Goal: Information Seeking & Learning: Learn about a topic

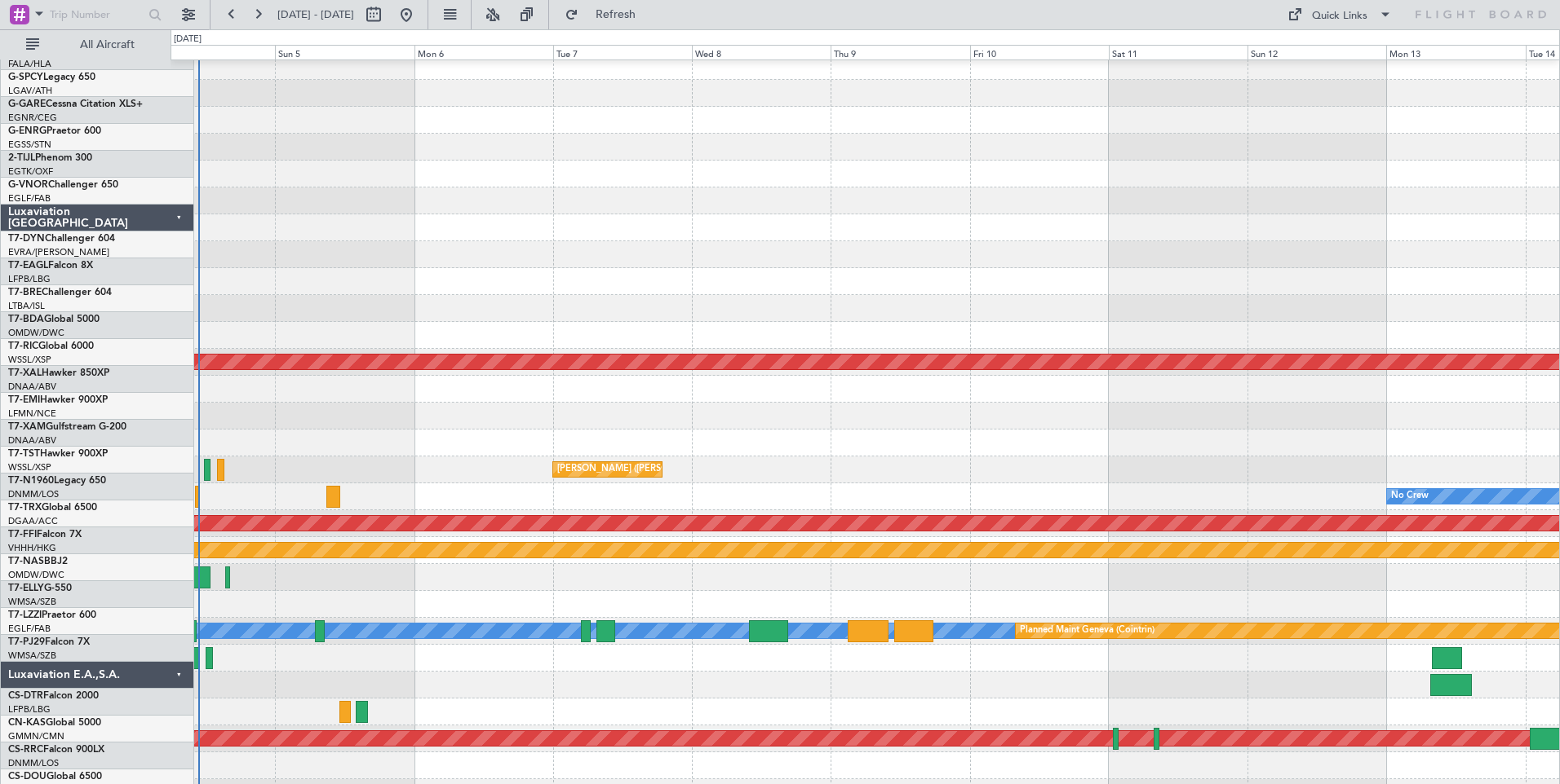
scroll to position [707, 0]
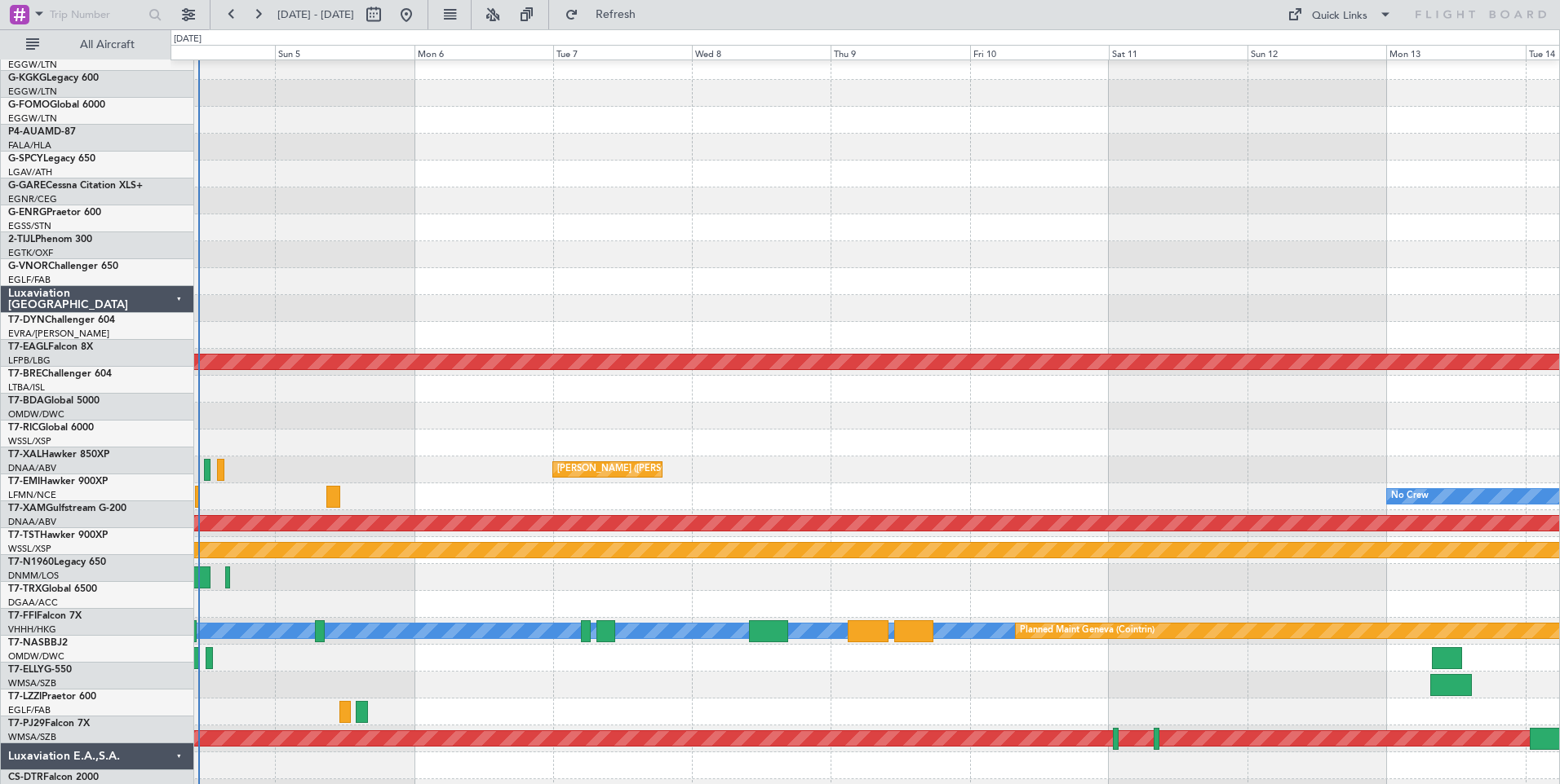
click at [145, 744] on div "Luxaviation E.A.,S.A." at bounding box center [98, 757] width 193 height 27
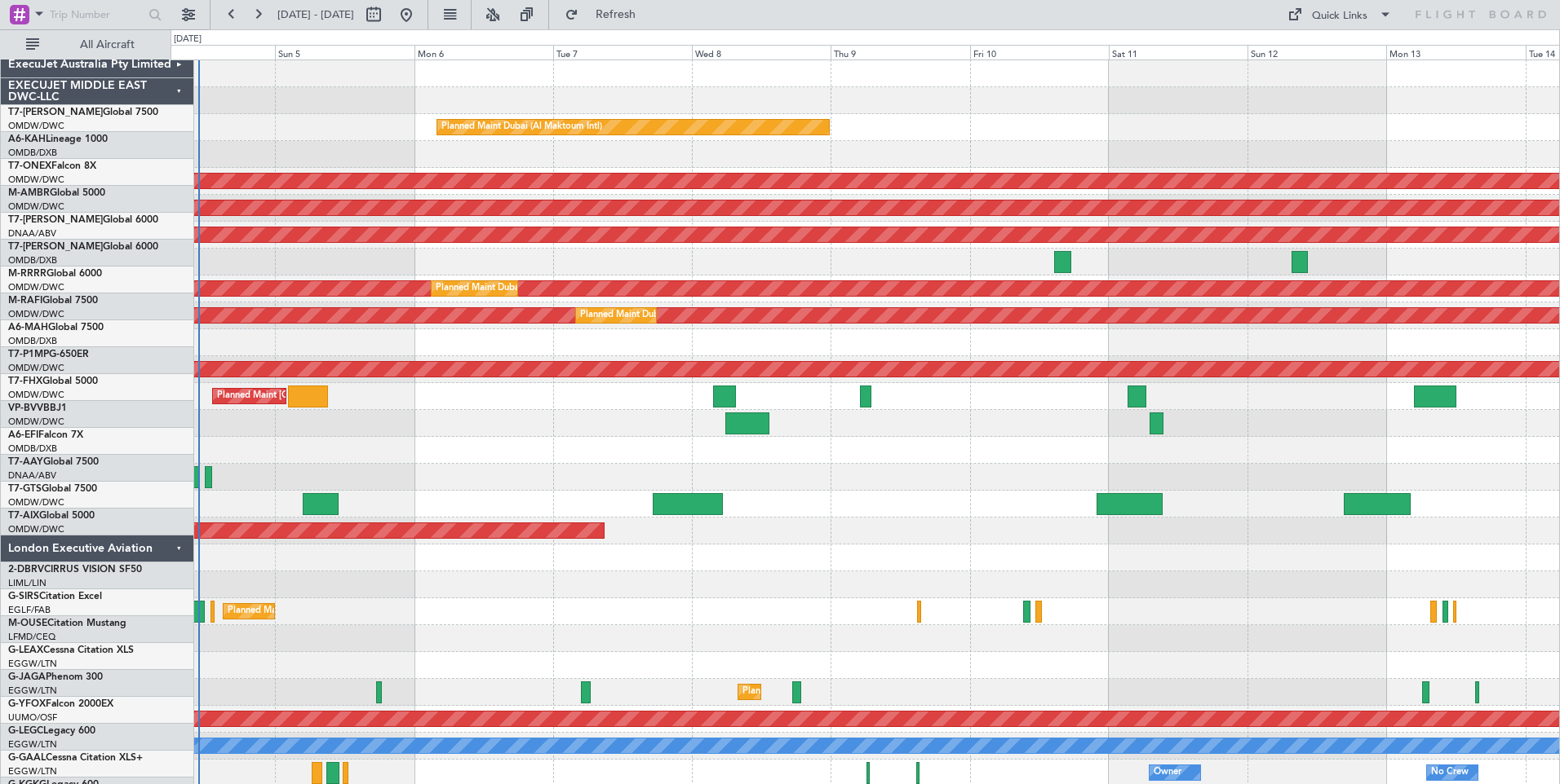
scroll to position [82, 0]
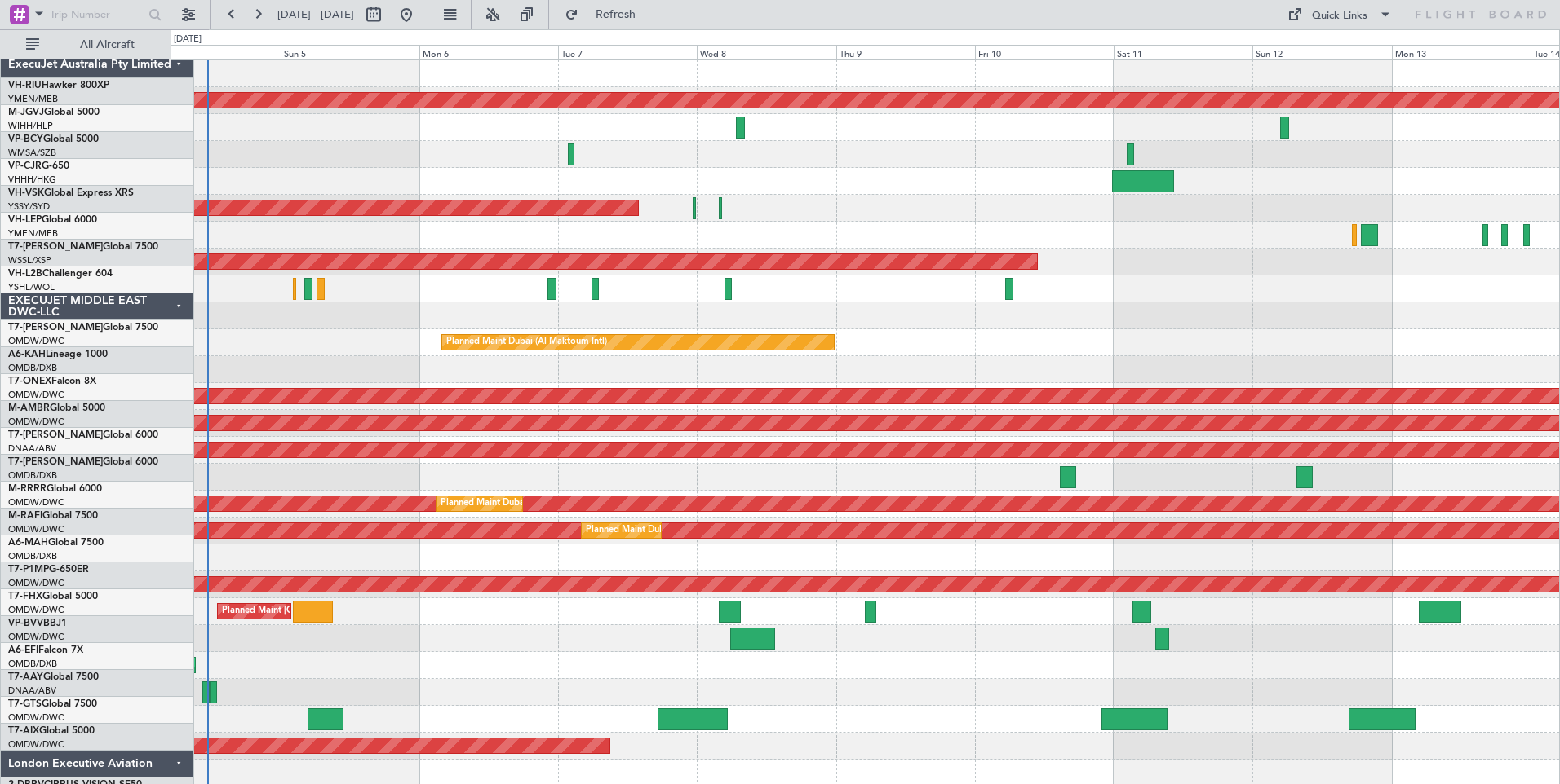
click at [146, 53] on div "ExecuJet Australia Pty Limited" at bounding box center [98, 64] width 193 height 27
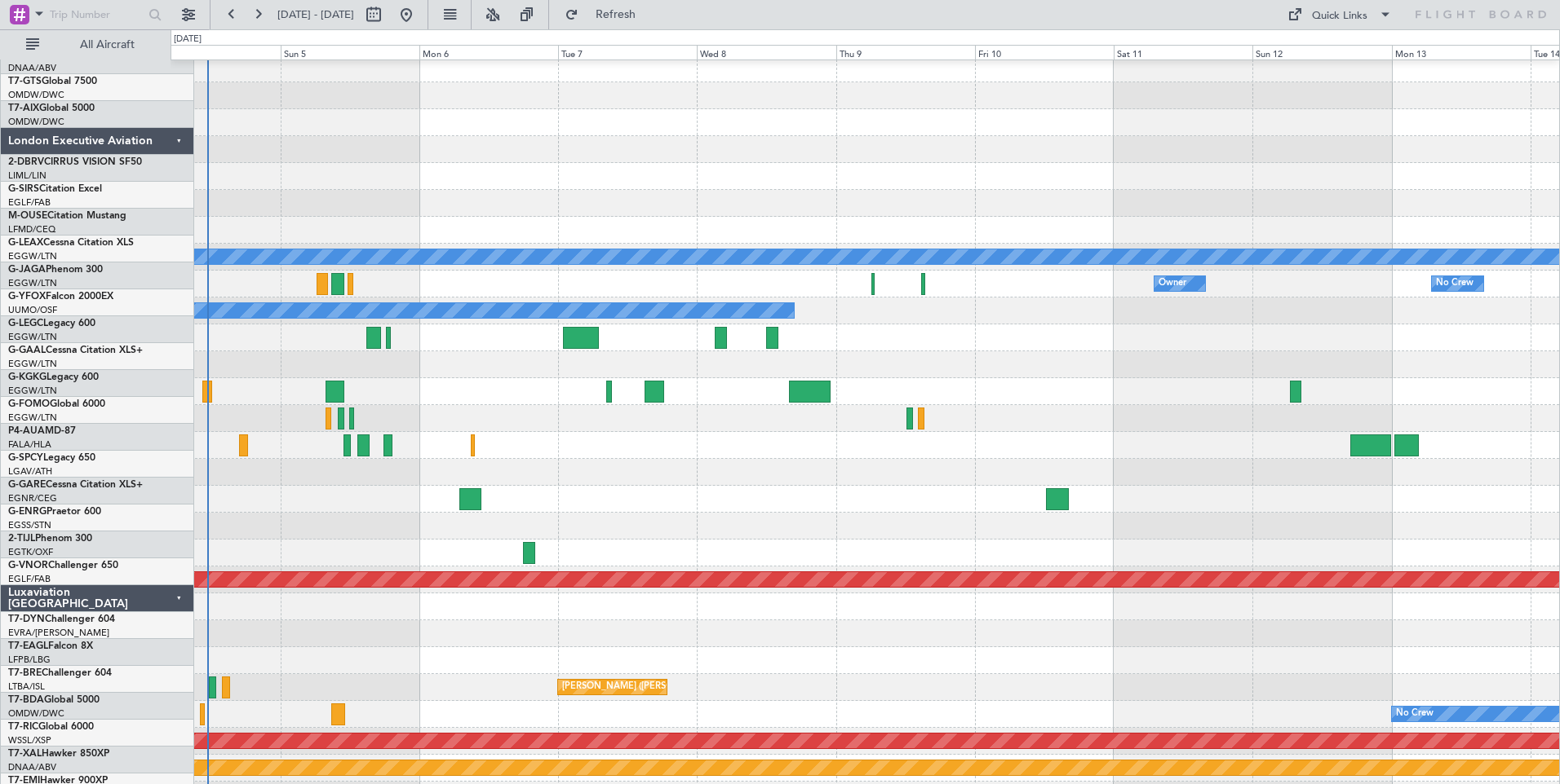
scroll to position [490, 0]
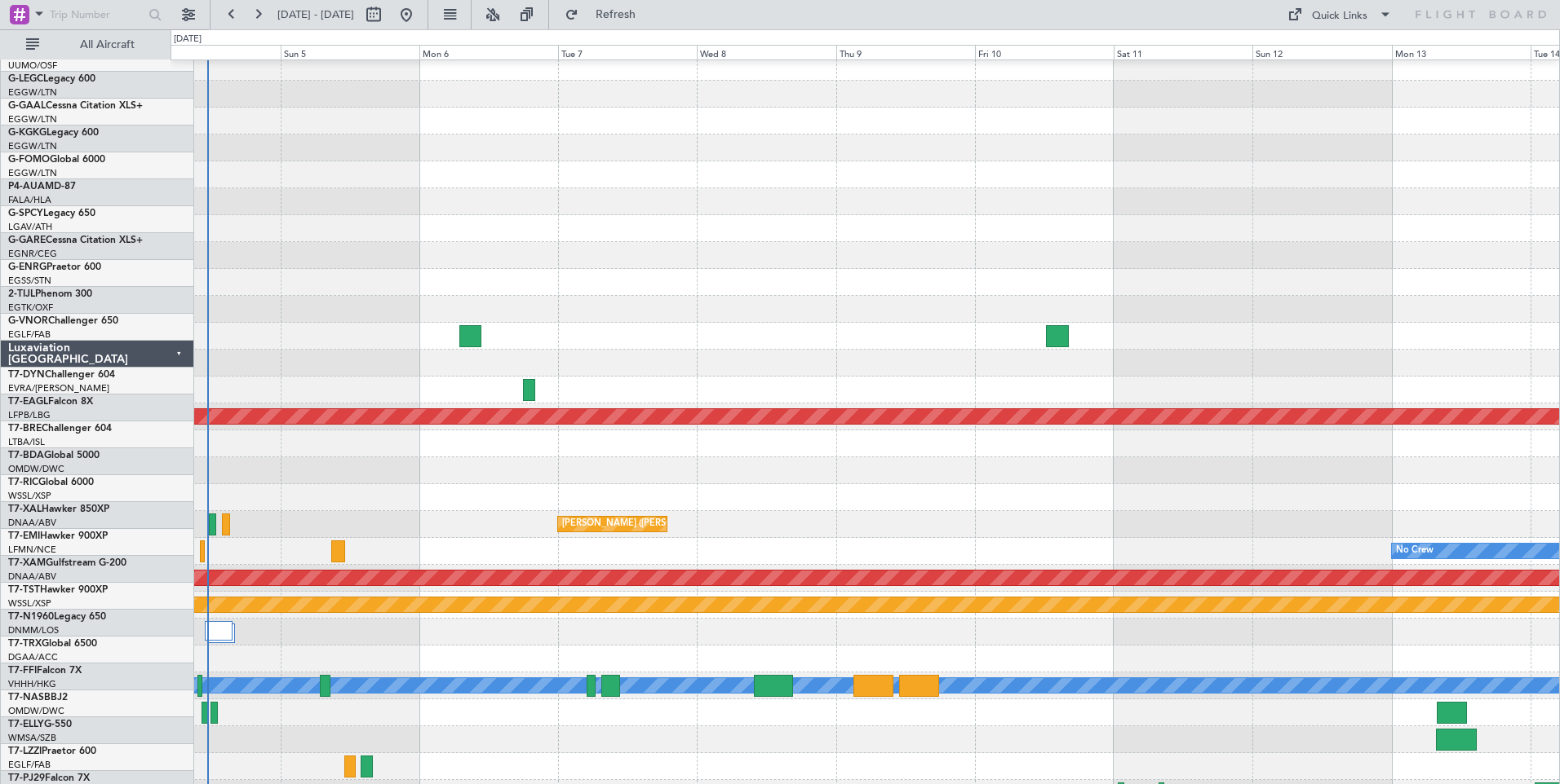
scroll to position [815, 0]
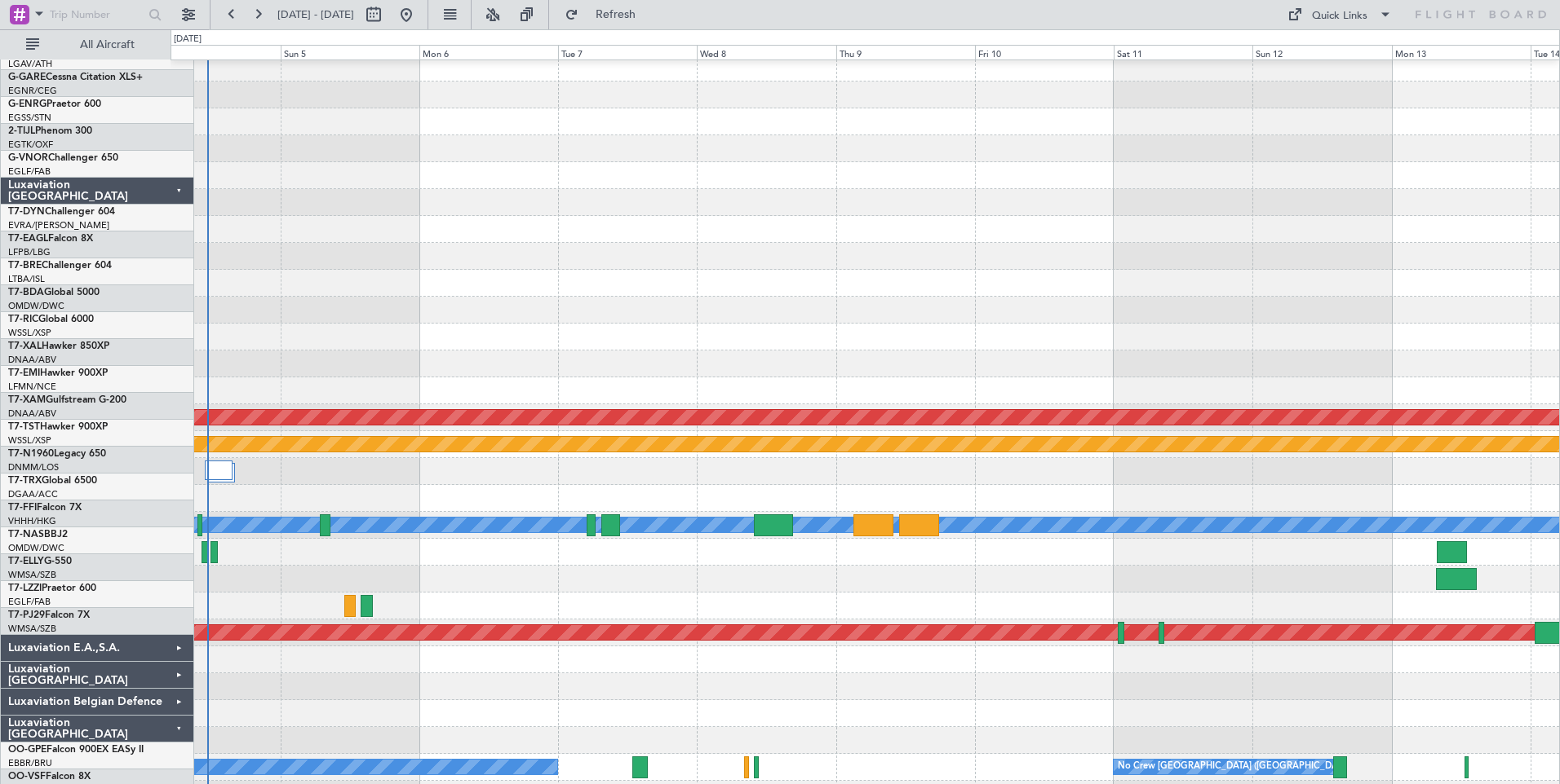
scroll to position [813, 0]
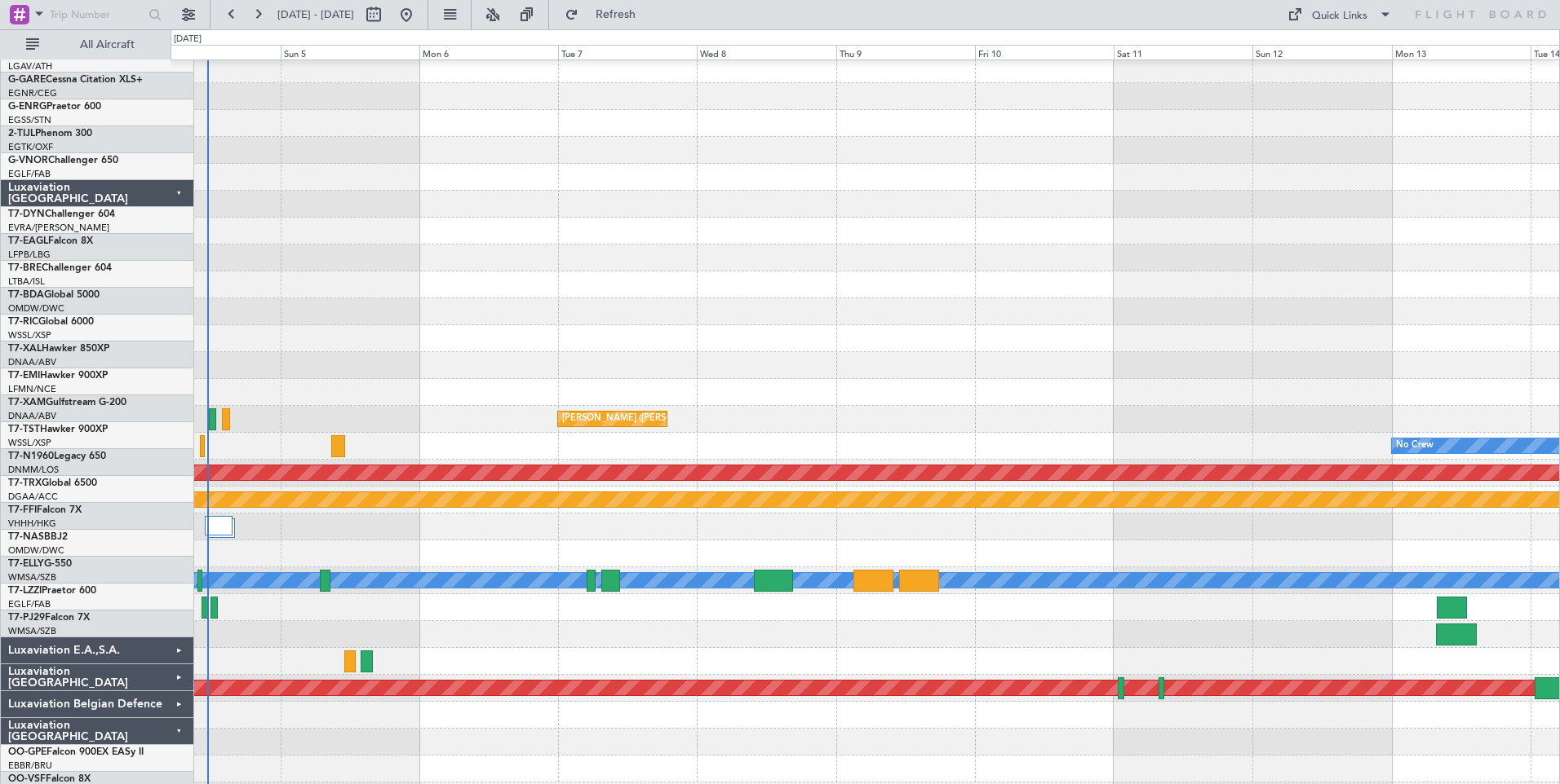
scroll to position [758, 0]
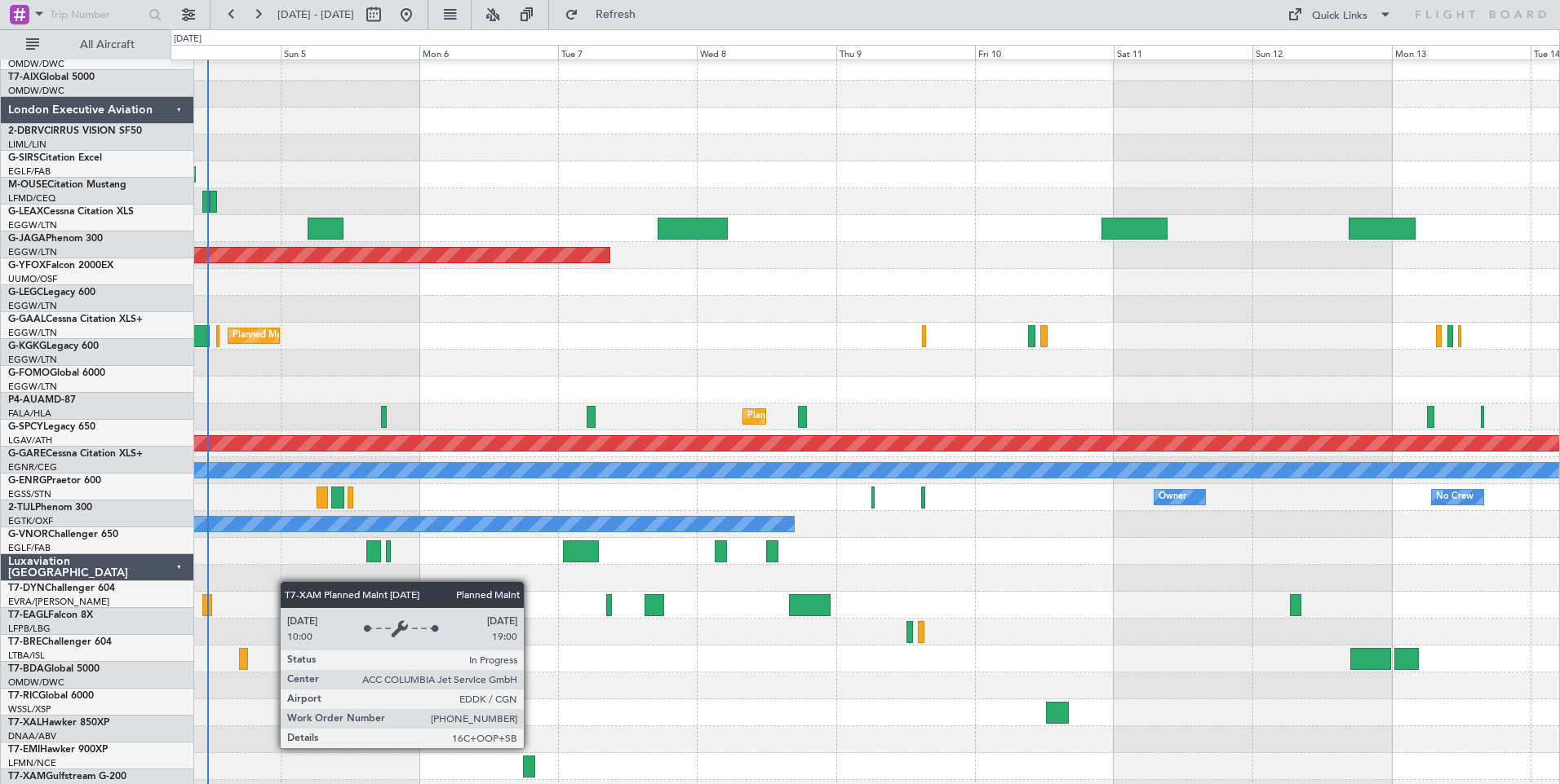
scroll to position [275, 0]
